Goal: Task Accomplishment & Management: Complete application form

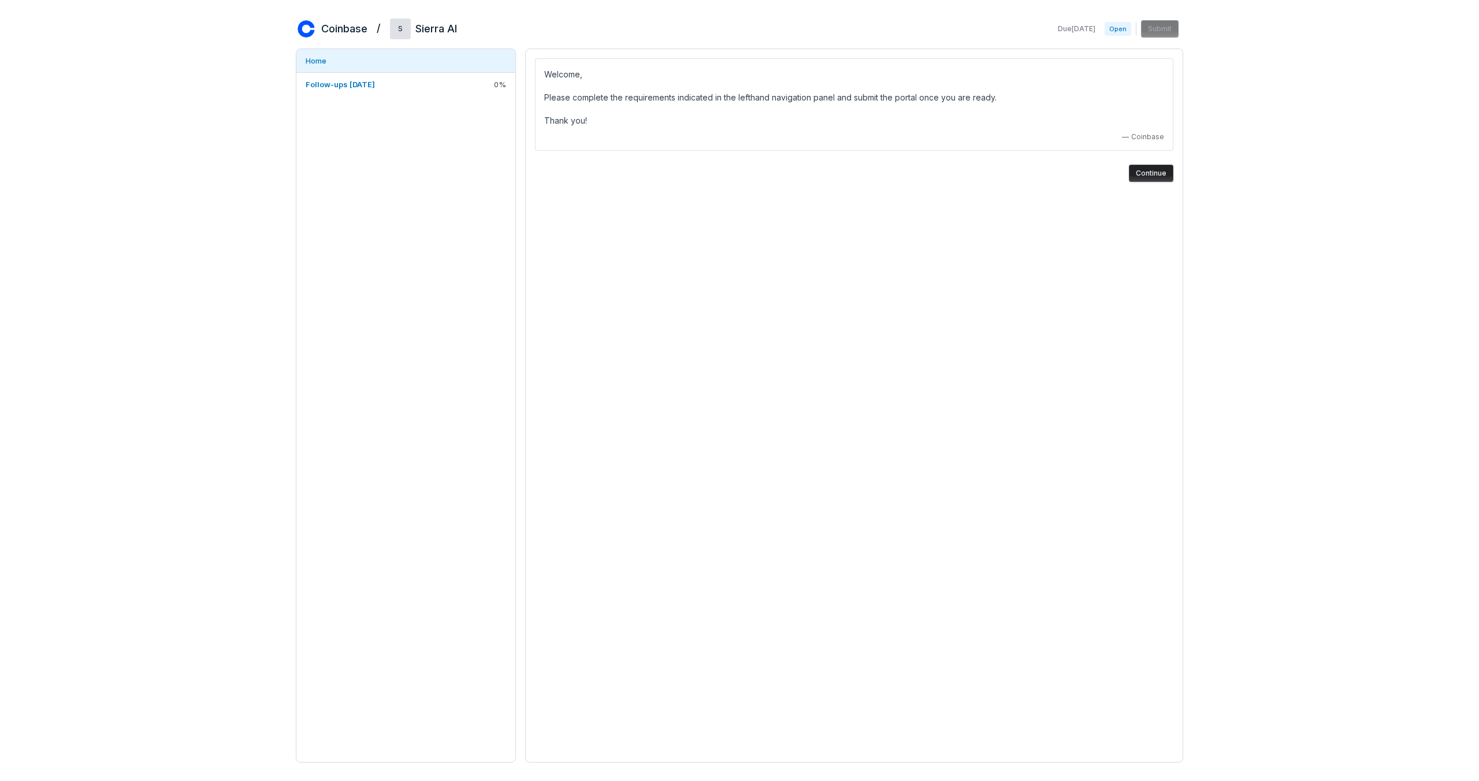
click at [1165, 180] on button "Continue" at bounding box center [1151, 173] width 44 height 17
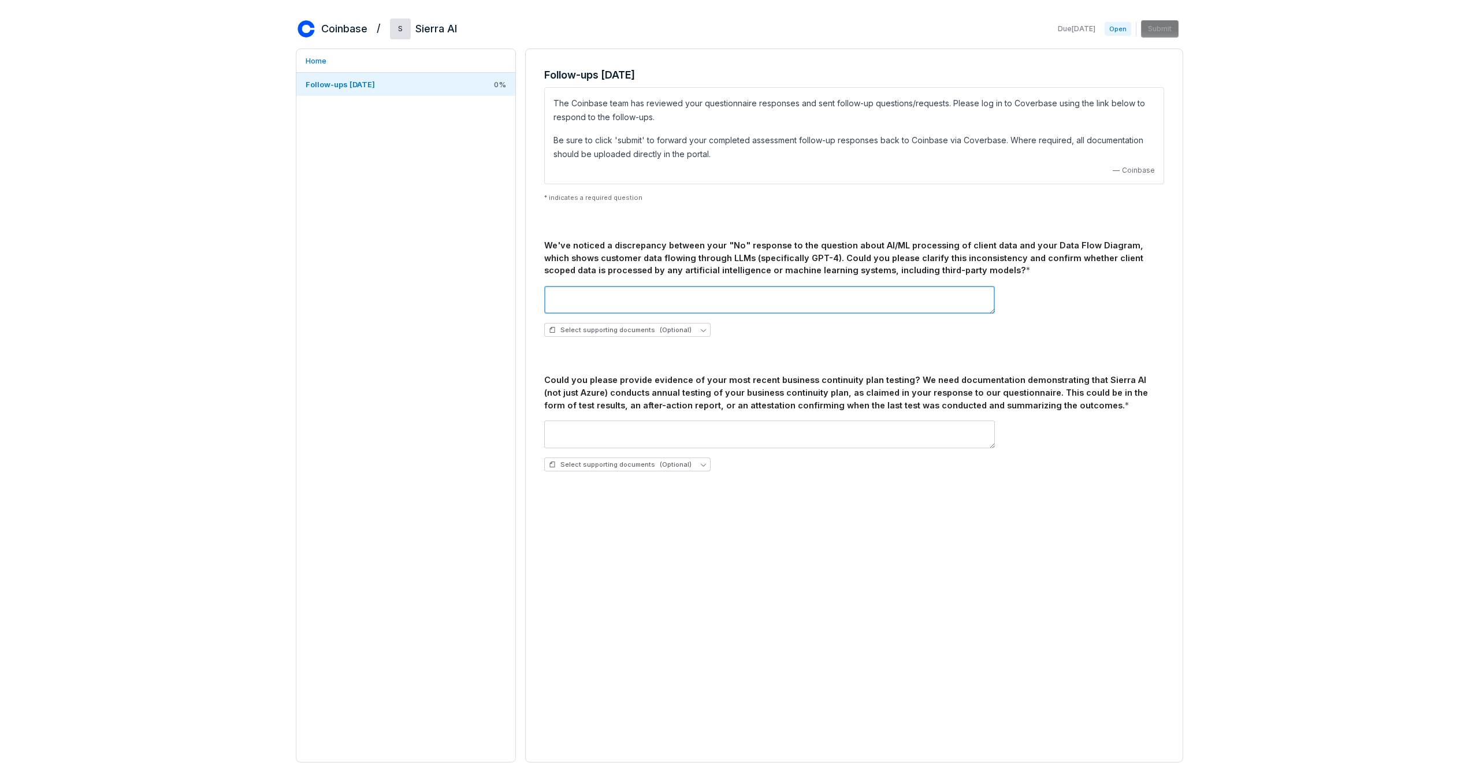
click at [629, 291] on textarea at bounding box center [769, 300] width 451 height 28
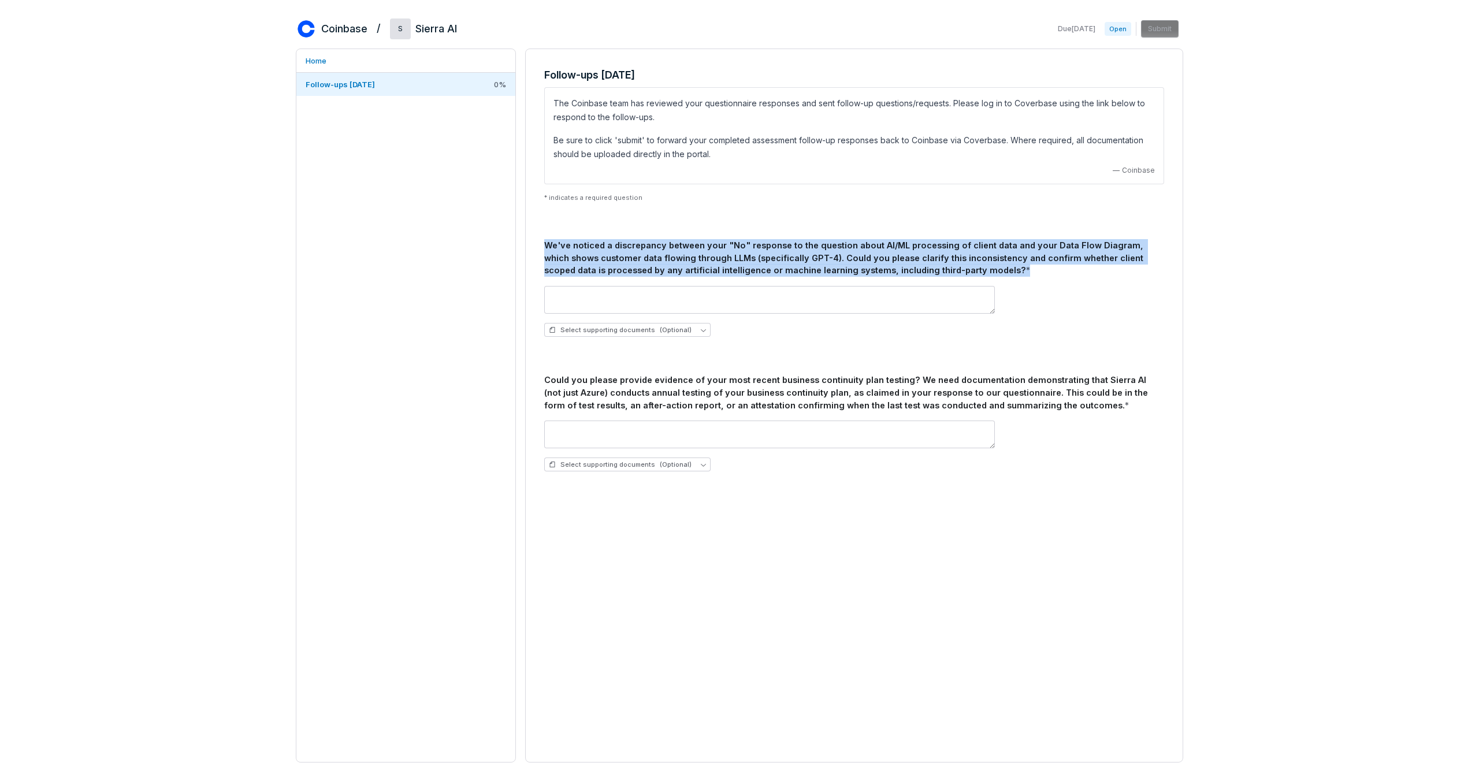
drag, startPoint x: 953, startPoint y: 273, endPoint x: 543, endPoint y: 248, distance: 411.0
click at [543, 248] on div "Follow-ups [DATE] The Coinbase team has reviewed your questionnaire responses a…" at bounding box center [854, 274] width 638 height 432
copy div "We've noticed a discrepancy between your "No" response to the question about AI…"
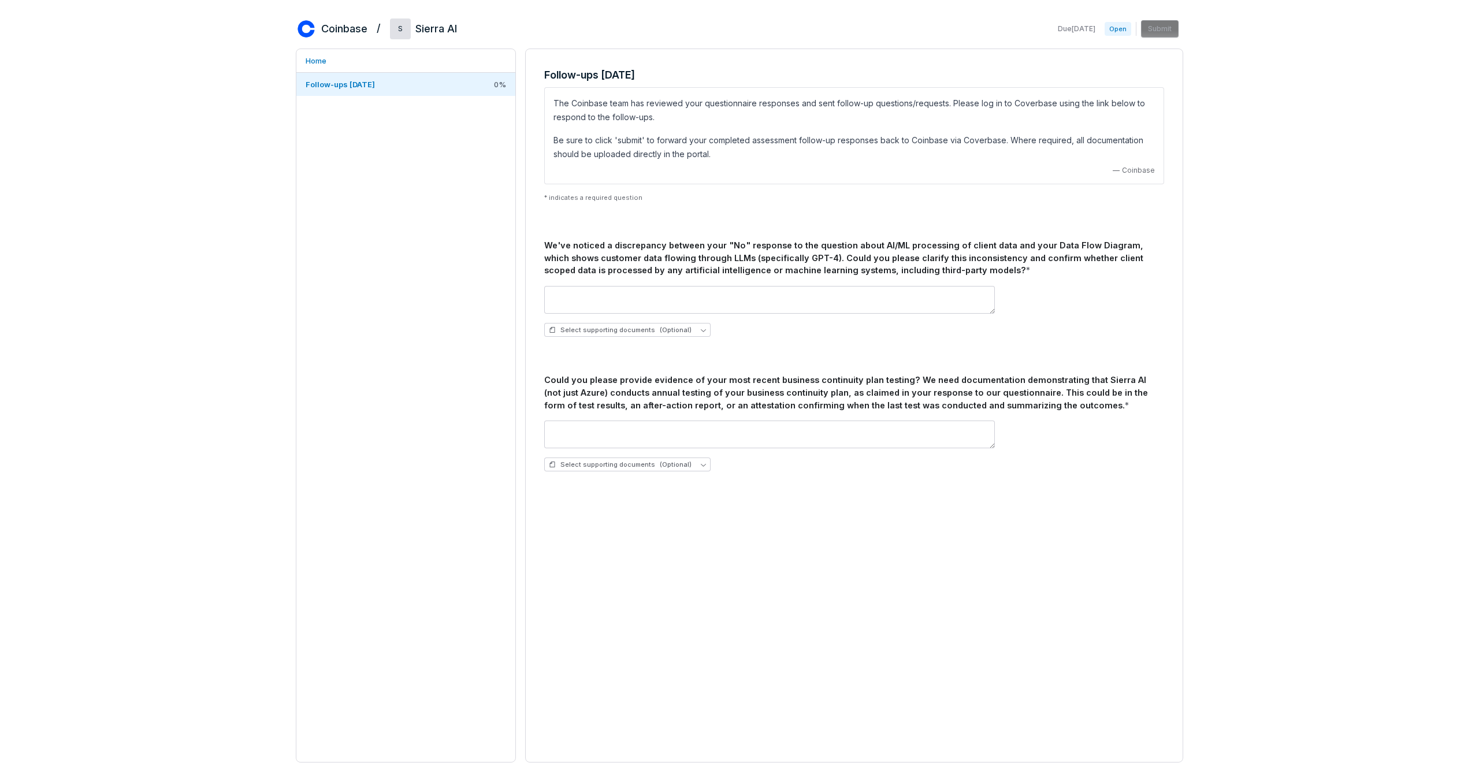
click at [612, 142] on p "Be sure to click 'submit' to forward your completed assessment follow-up respon…" at bounding box center [855, 147] width 602 height 28
click at [623, 303] on textarea at bounding box center [769, 300] width 451 height 28
paste textarea "**********"
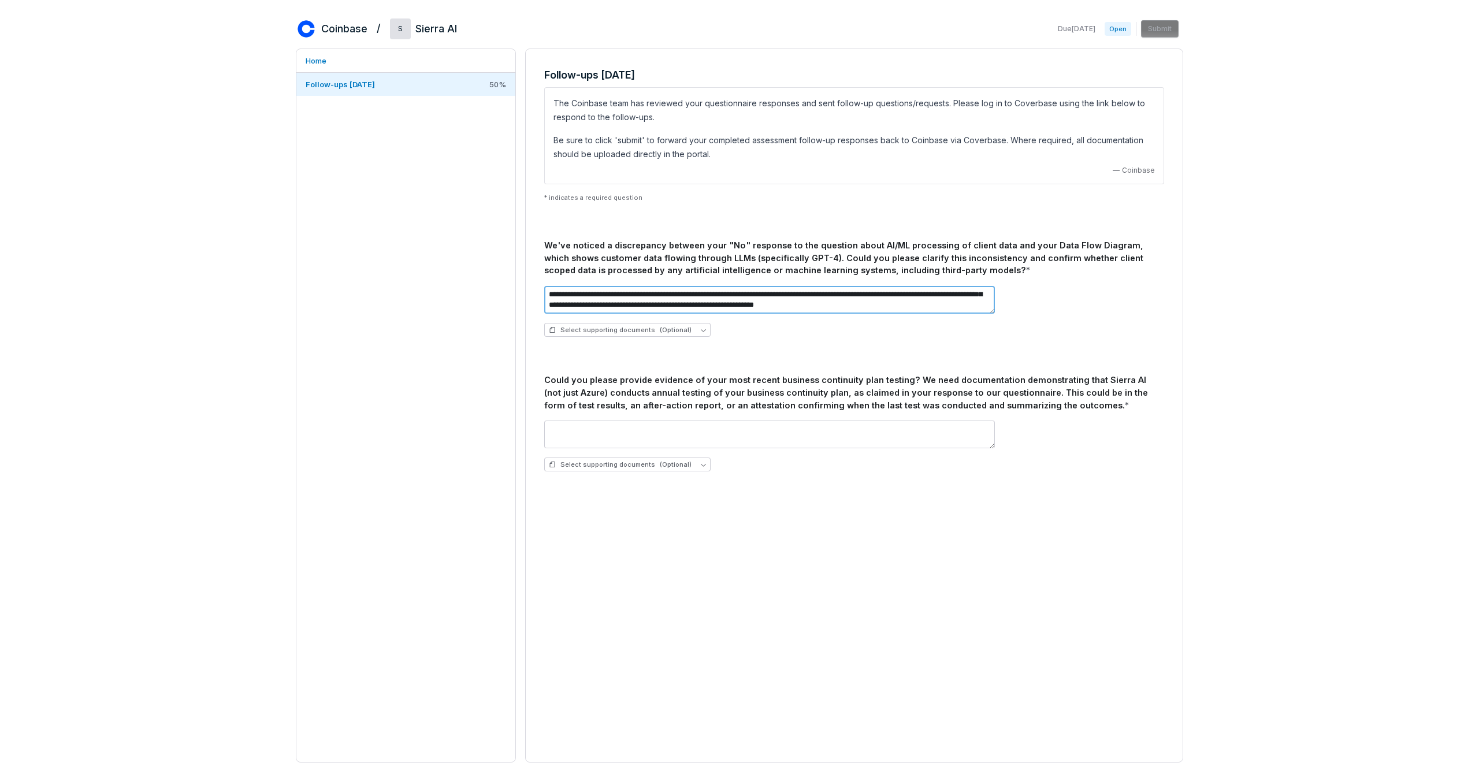
scroll to position [31, 0]
drag, startPoint x: 848, startPoint y: 294, endPoint x: 856, endPoint y: 317, distance: 24.3
click at [856, 317] on div "**********" at bounding box center [854, 311] width 620 height 69
type textarea "**********"
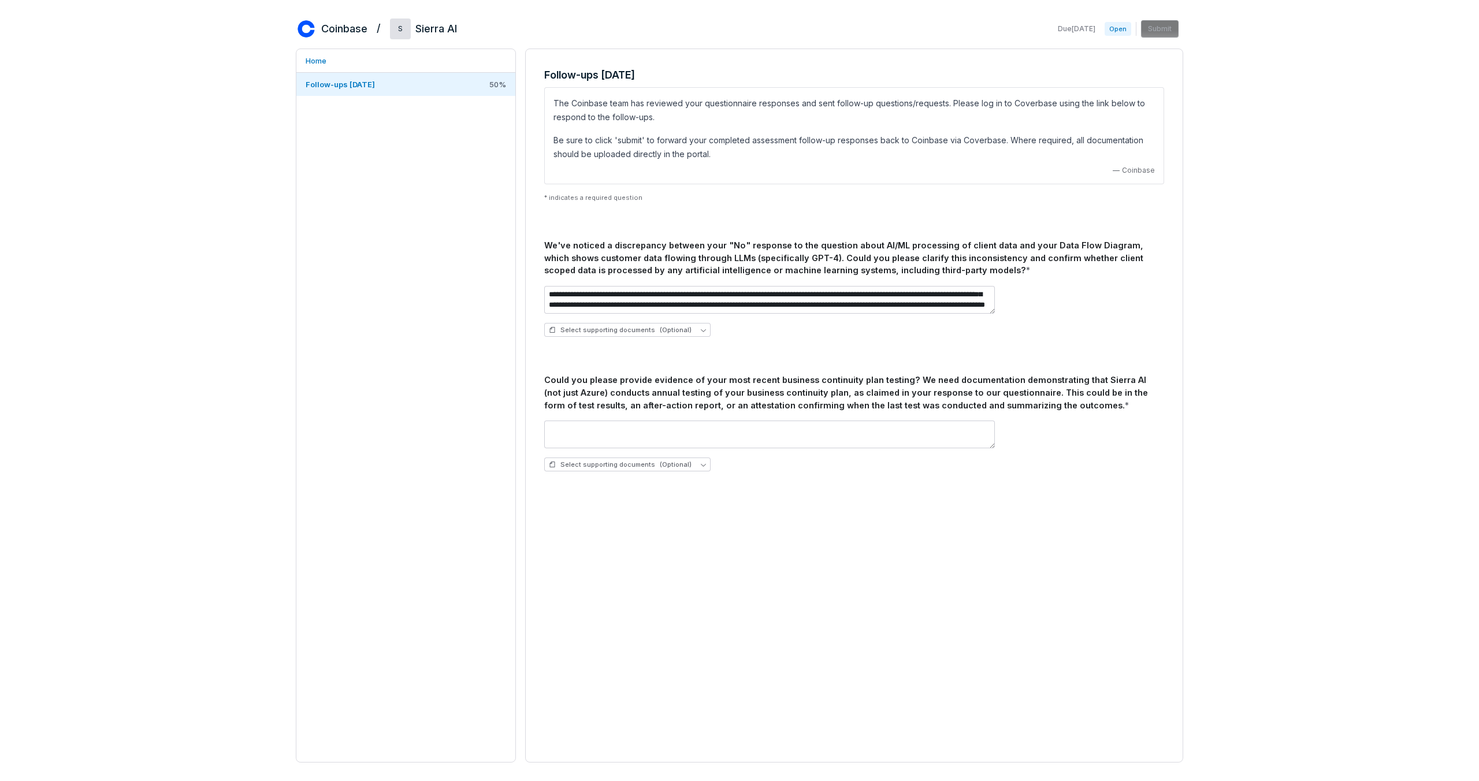
click at [793, 477] on div "Select supporting documents (Optional)" at bounding box center [854, 445] width 620 height 69
click at [816, 429] on textarea at bounding box center [769, 435] width 451 height 28
click at [692, 465] on button "Select supporting documents (Optional)" at bounding box center [627, 465] width 166 height 14
click at [632, 521] on span "Upload new document" at bounding box center [603, 521] width 77 height 9
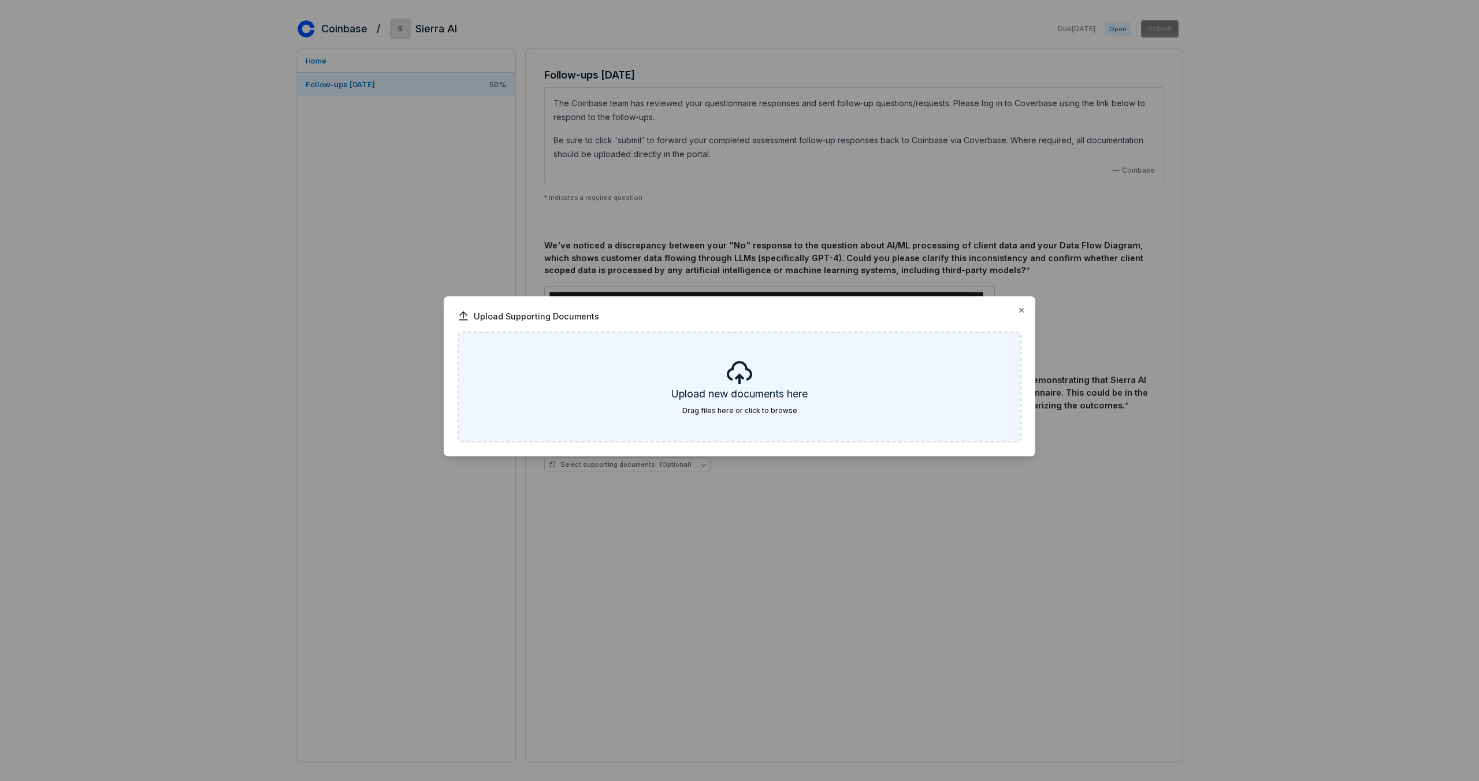
click at [706, 404] on h5 "Upload new documents here" at bounding box center [739, 397] width 136 height 20
click at [671, 410] on div "Upload new documents here Drag files here or click to browse" at bounding box center [740, 387] width 562 height 109
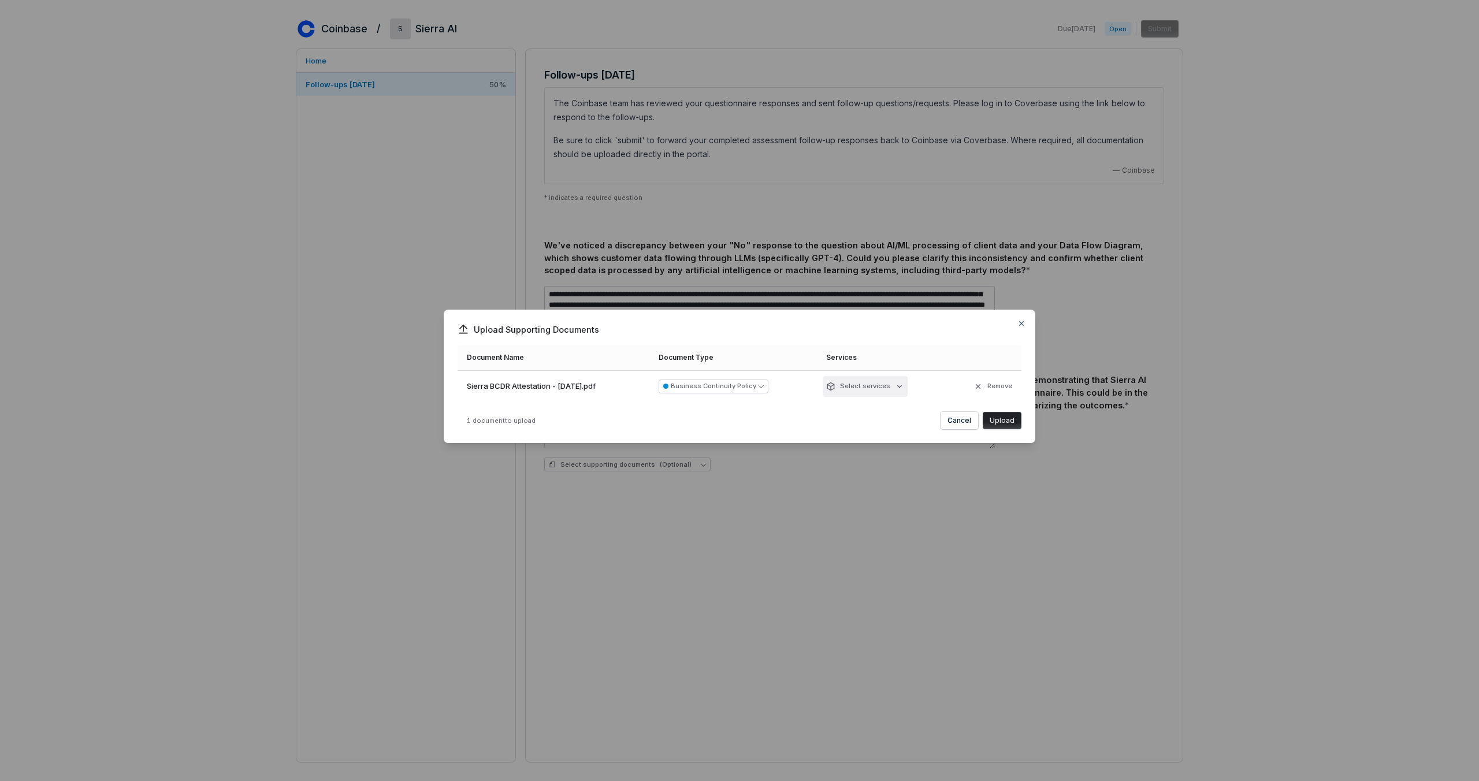
click at [881, 384] on div "Upload Supporting Documents Document Name Document Type Services Sierra BCDR At…" at bounding box center [739, 390] width 1479 height 199
click at [900, 385] on div "Upload Supporting Documents Document Name Document Type Services Sierra BCDR At…" at bounding box center [739, 390] width 1479 height 199
click at [879, 387] on div "Upload Supporting Documents Document Name Document Type Services Sierra BCDR At…" at bounding box center [739, 390] width 1479 height 199
click at [860, 388] on div "Upload Supporting Documents Document Name Document Type Services Sierra BCDR At…" at bounding box center [739, 390] width 1479 height 199
click at [874, 414] on div "1 document to upload Cancel Upload" at bounding box center [740, 420] width 564 height 17
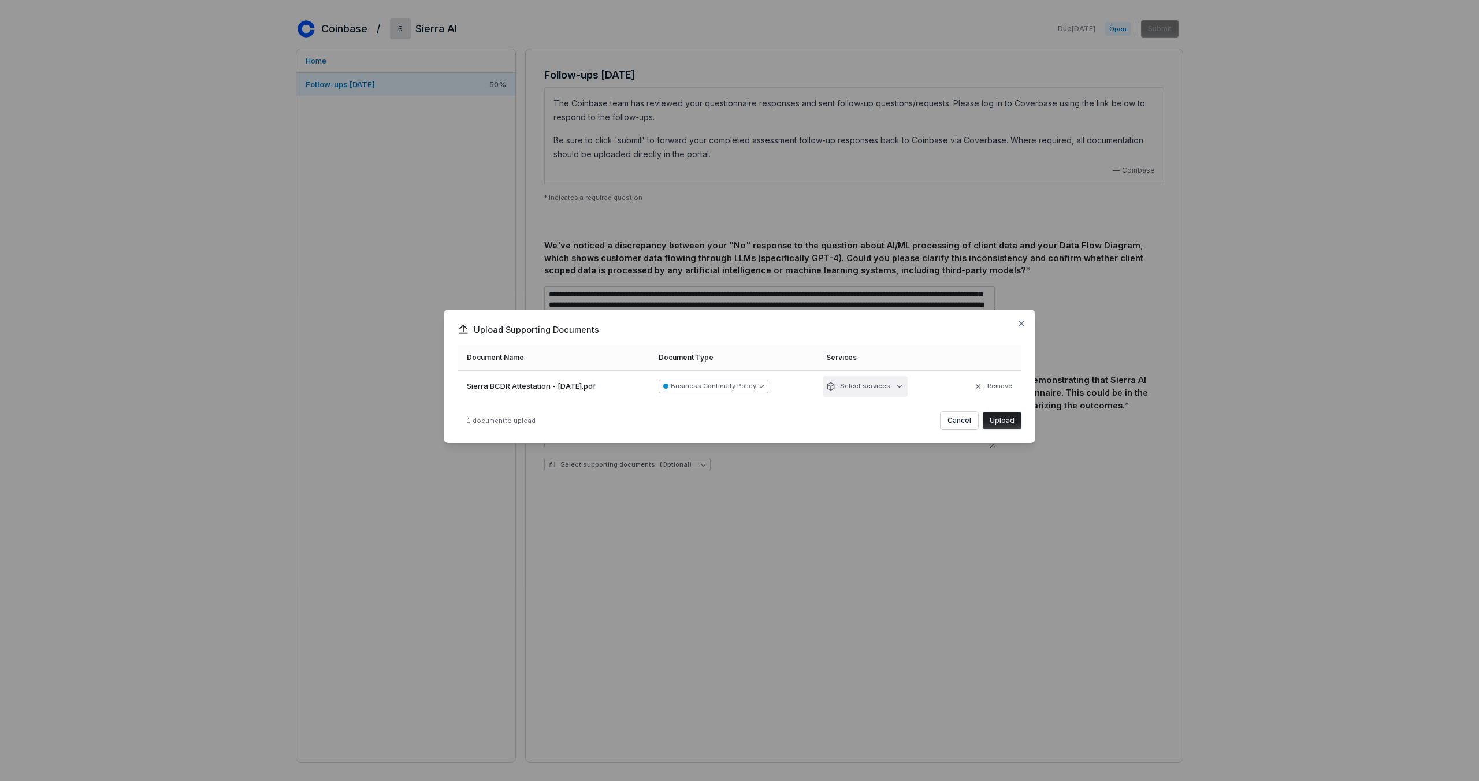
click at [880, 384] on div "Upload Supporting Documents Document Name Document Type Services Sierra BCDR At…" at bounding box center [739, 390] width 1479 height 199
click at [987, 412] on div "Upload Supporting Documents Document Name Document Type Services Sierra BCDR At…" at bounding box center [739, 390] width 1479 height 199
click at [998, 417] on button "Upload" at bounding box center [1002, 420] width 39 height 17
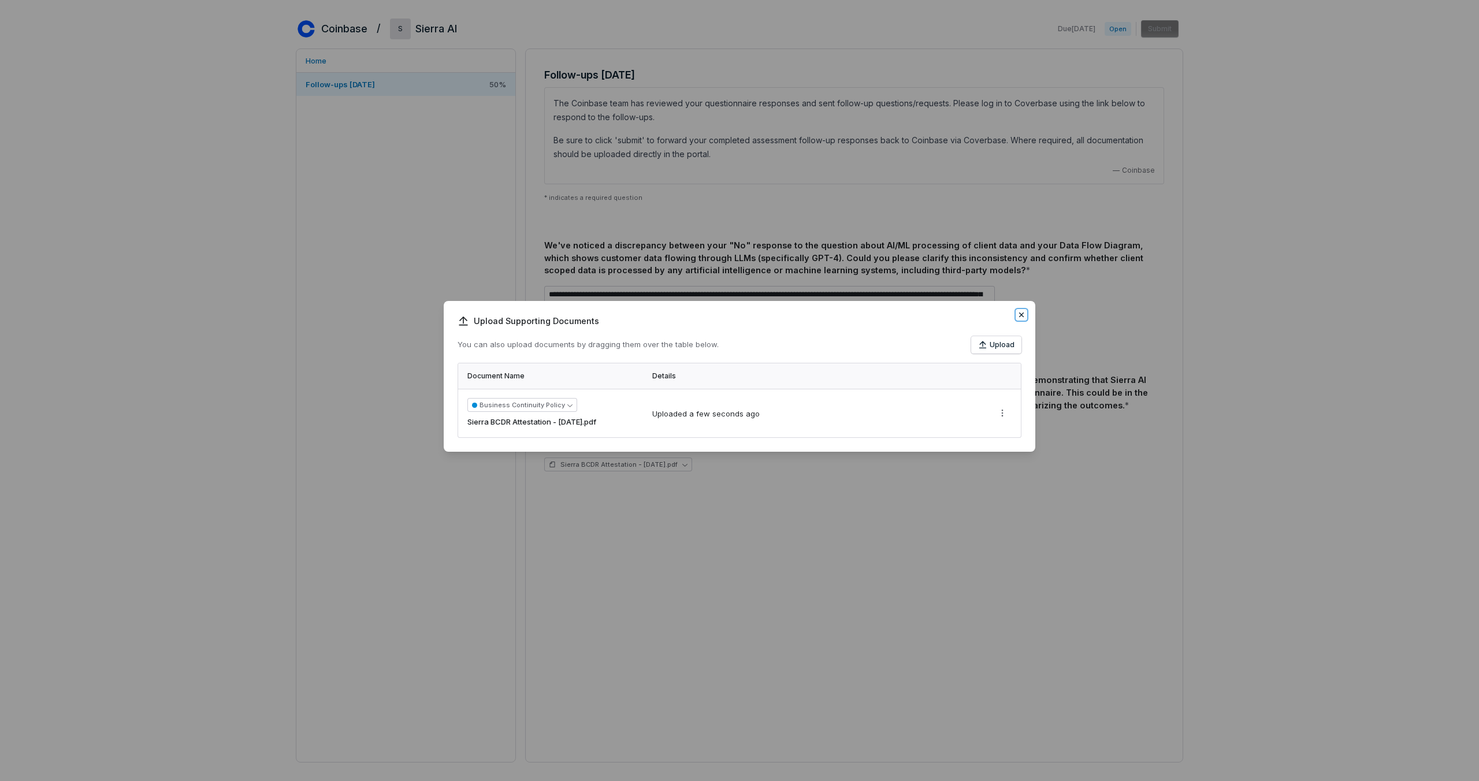
click at [1022, 316] on icon "button" at bounding box center [1021, 314] width 9 height 9
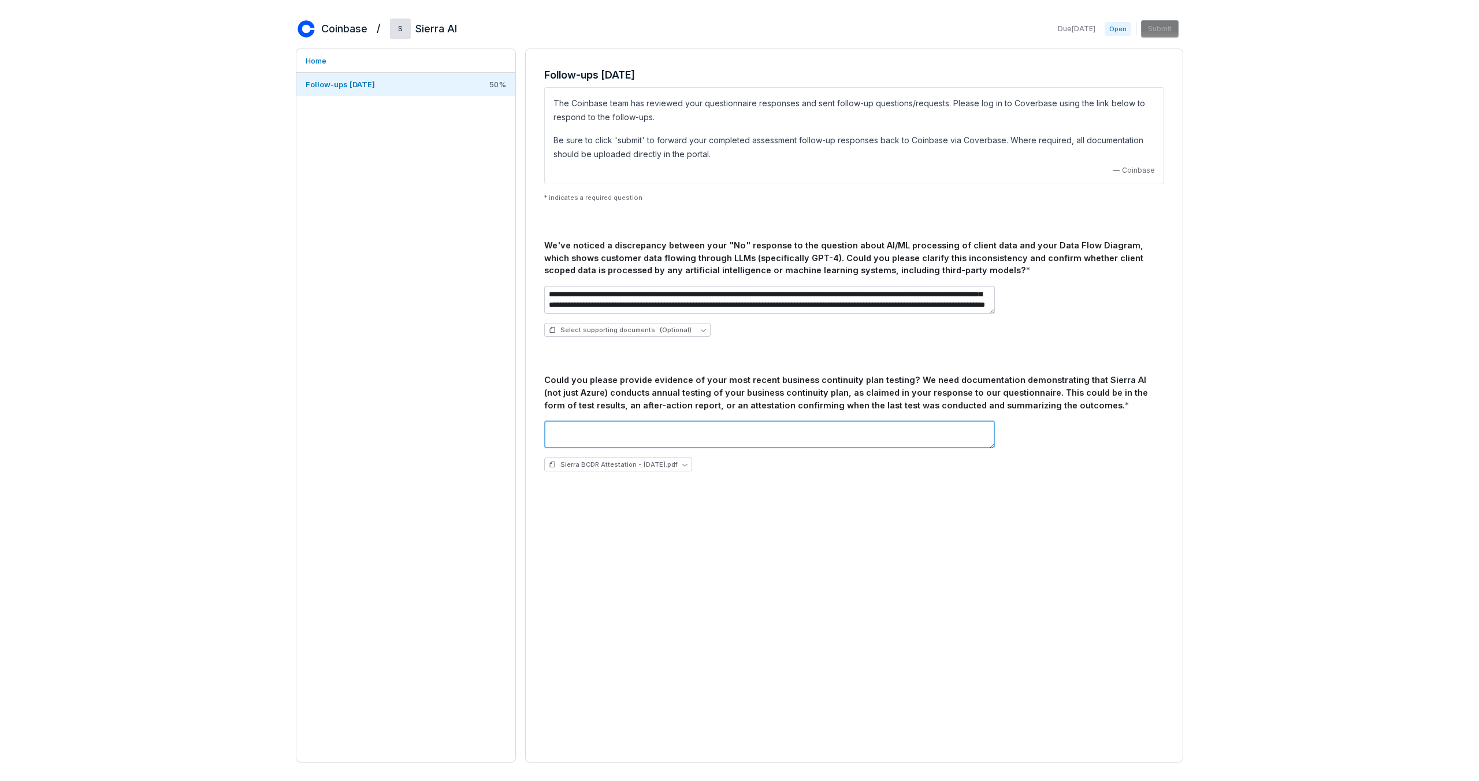
click at [654, 441] on textarea at bounding box center [769, 435] width 451 height 28
type textarea "**********"
click at [1239, 163] on div "**********" at bounding box center [739, 390] width 1479 height 781
click at [778, 299] on textarea "**********" at bounding box center [769, 302] width 451 height 28
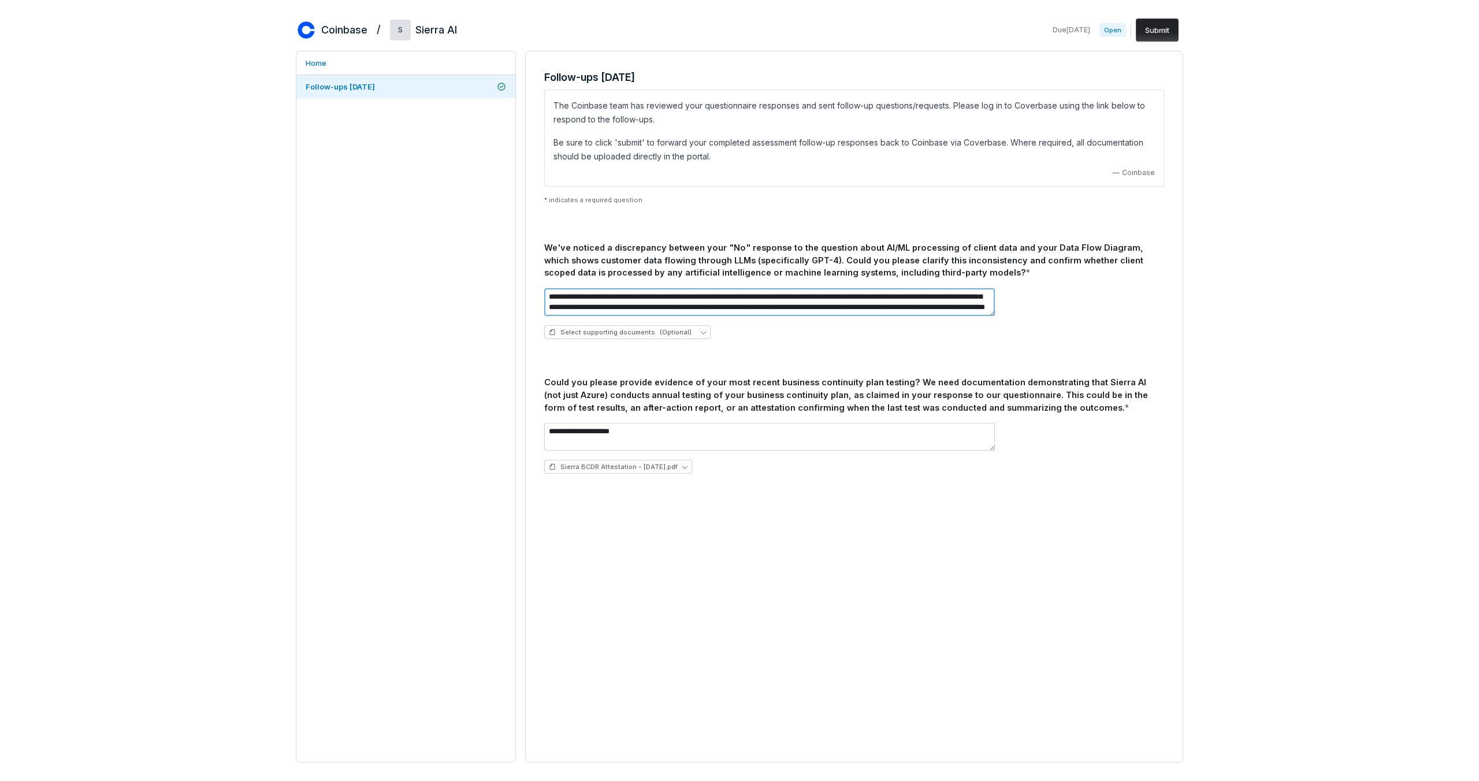
scroll to position [21, 0]
click at [1160, 37] on button "Submit" at bounding box center [1157, 29] width 43 height 23
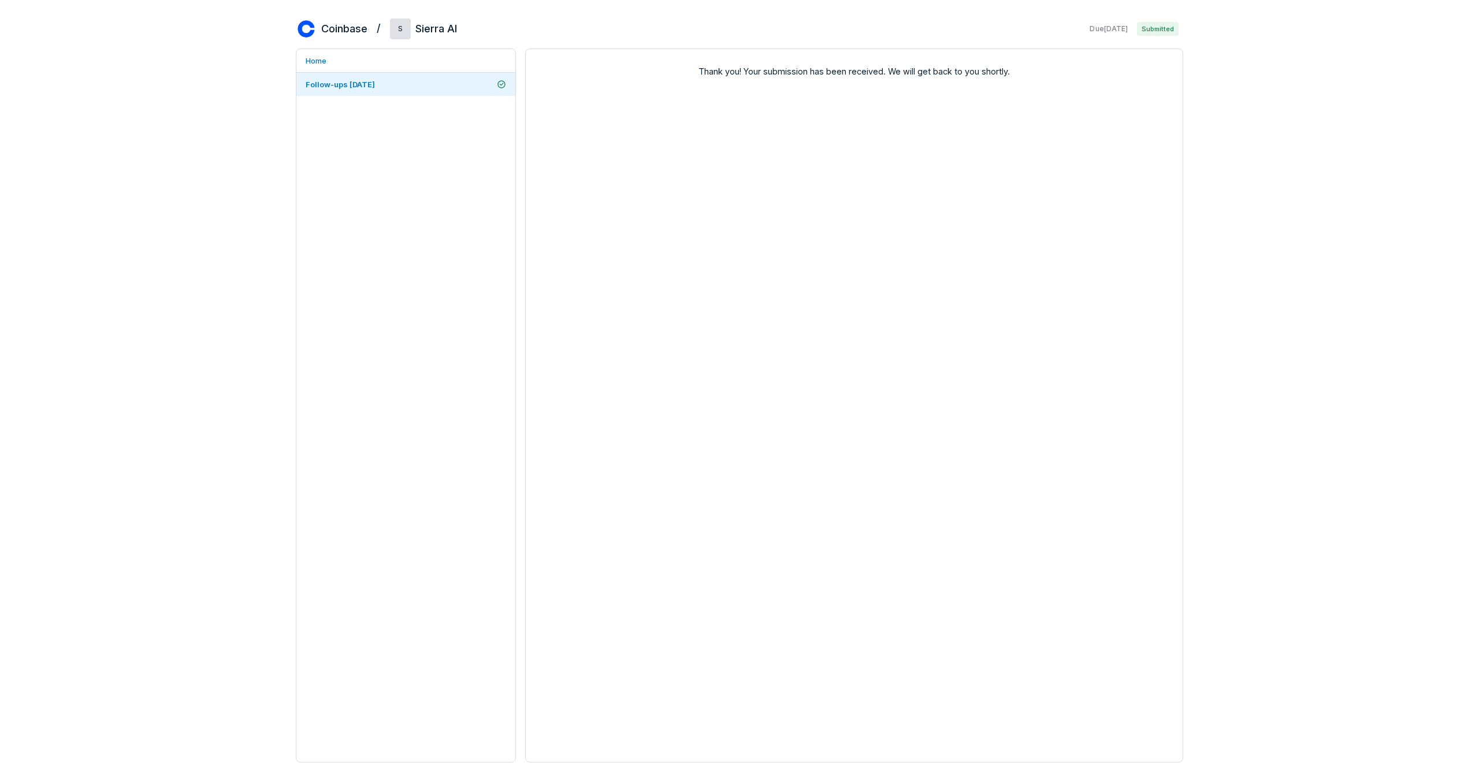
click at [301, 214] on div "Home Follow-ups [DATE]" at bounding box center [406, 406] width 220 height 714
click at [949, 183] on div "Thank you! Your submission has been received. We will get back to you shortly." at bounding box center [854, 406] width 658 height 714
click at [1303, 120] on div "Coinbase / S Sierra AI Due [DATE] Submitted Home Follow-ups [DATE] Thank you! Y…" at bounding box center [739, 390] width 1479 height 781
